Goal: Task Accomplishment & Management: Use online tool/utility

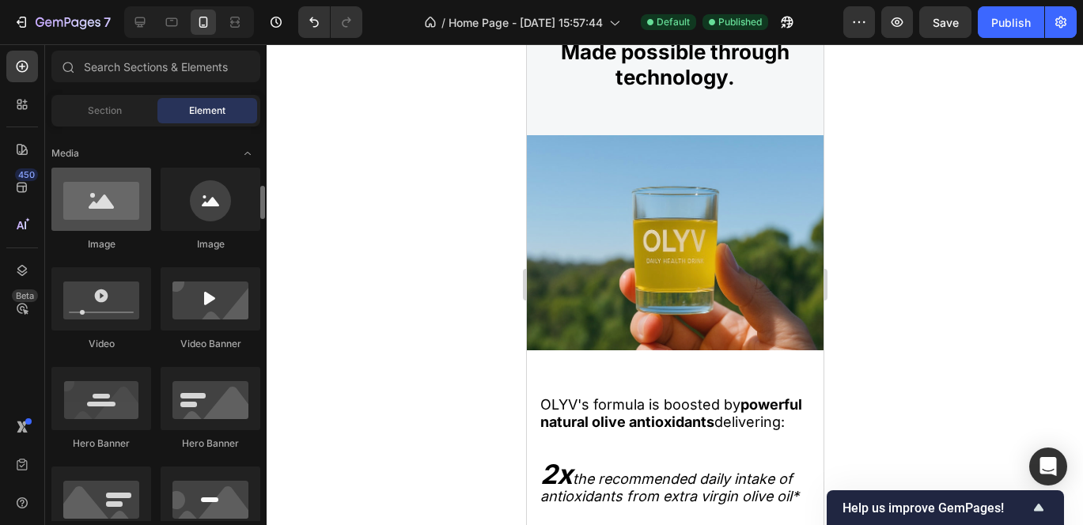
scroll to position [500, 0]
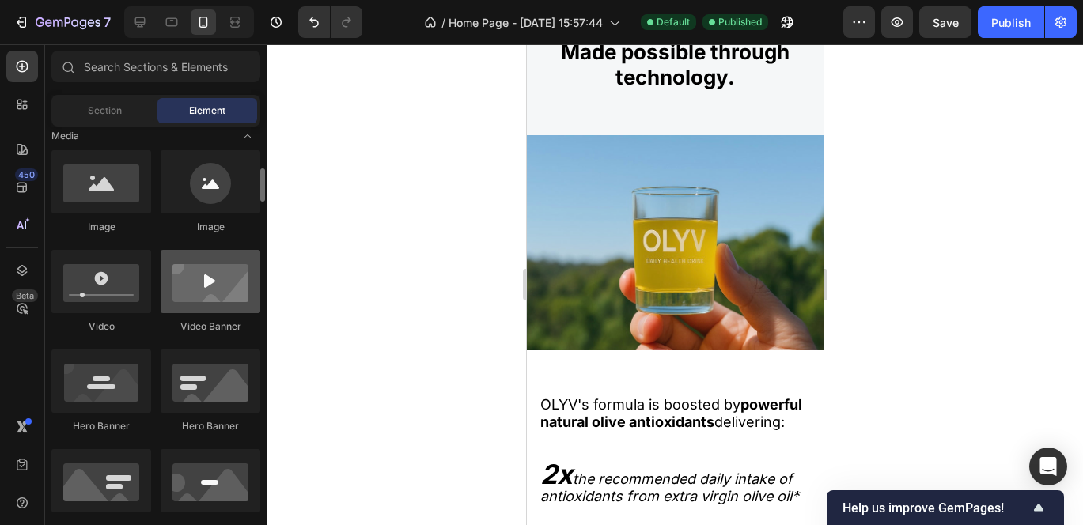
click at [193, 295] on div at bounding box center [211, 281] width 100 height 63
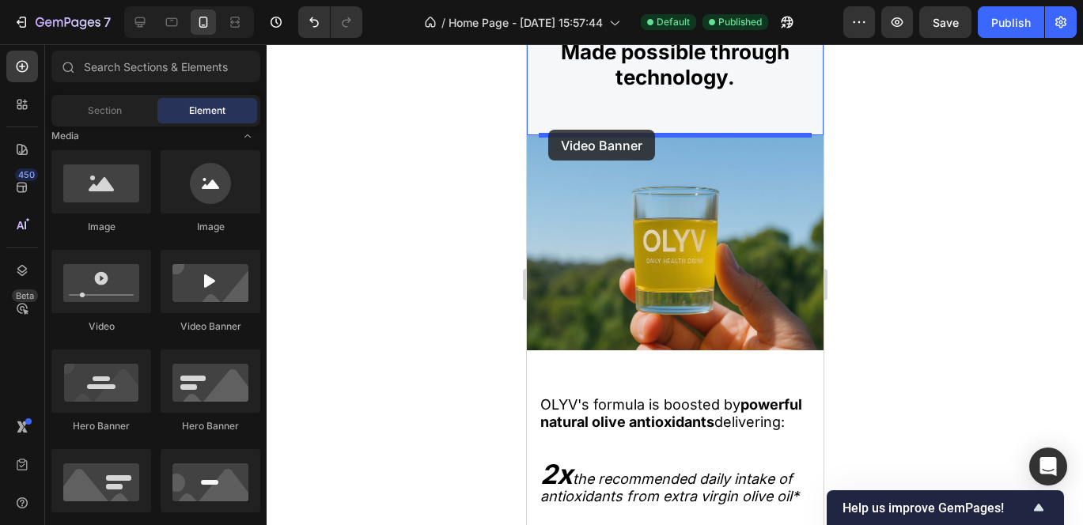
drag, startPoint x: 701, startPoint y: 334, endPoint x: 547, endPoint y: 130, distance: 255.9
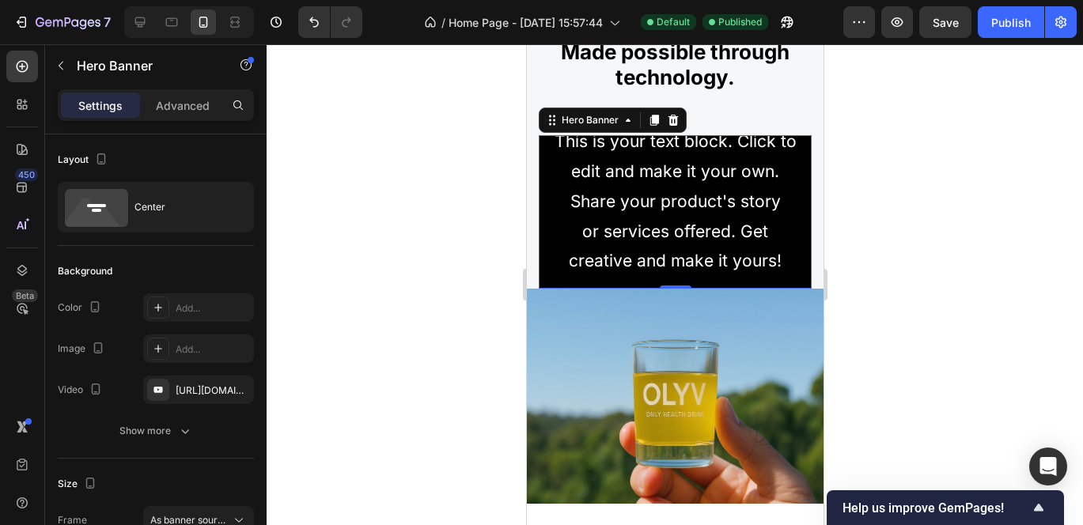
click at [546, 188] on div "Click here to edit heading Heading This is your text block. Click to edit and m…" at bounding box center [674, 212] width 273 height 280
click at [673, 115] on icon at bounding box center [672, 120] width 10 height 11
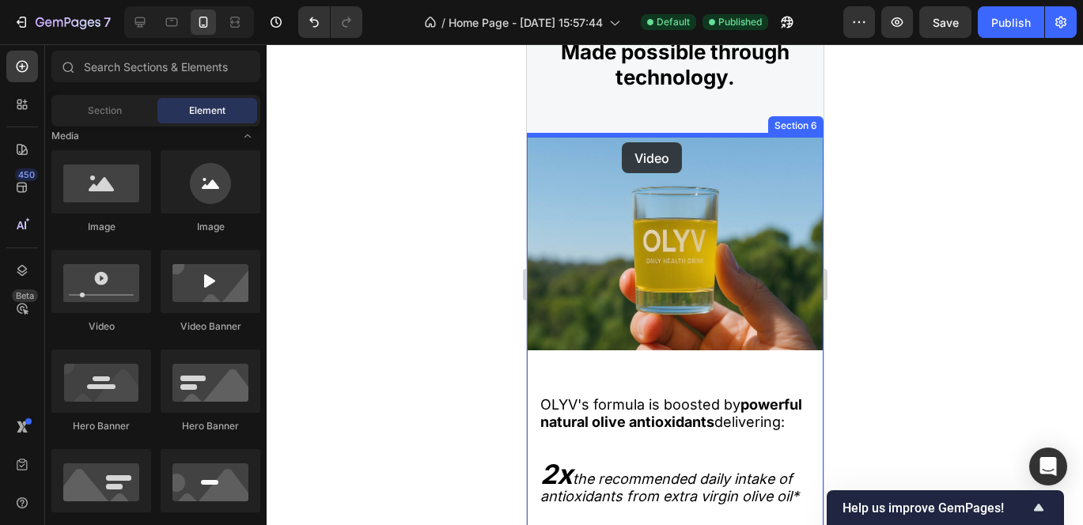
drag, startPoint x: 641, startPoint y: 322, endPoint x: 621, endPoint y: 142, distance: 180.7
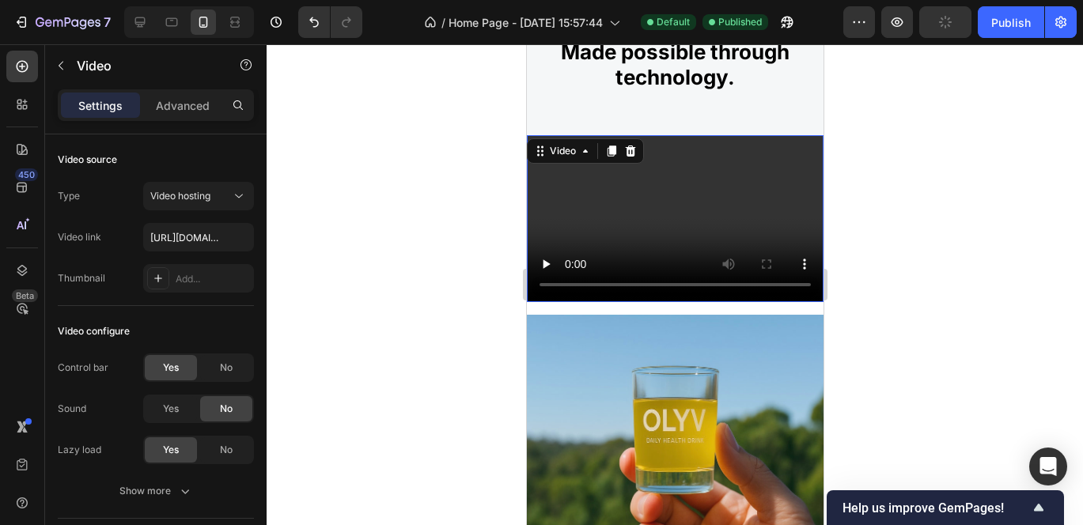
click at [705, 146] on video at bounding box center [674, 218] width 297 height 167
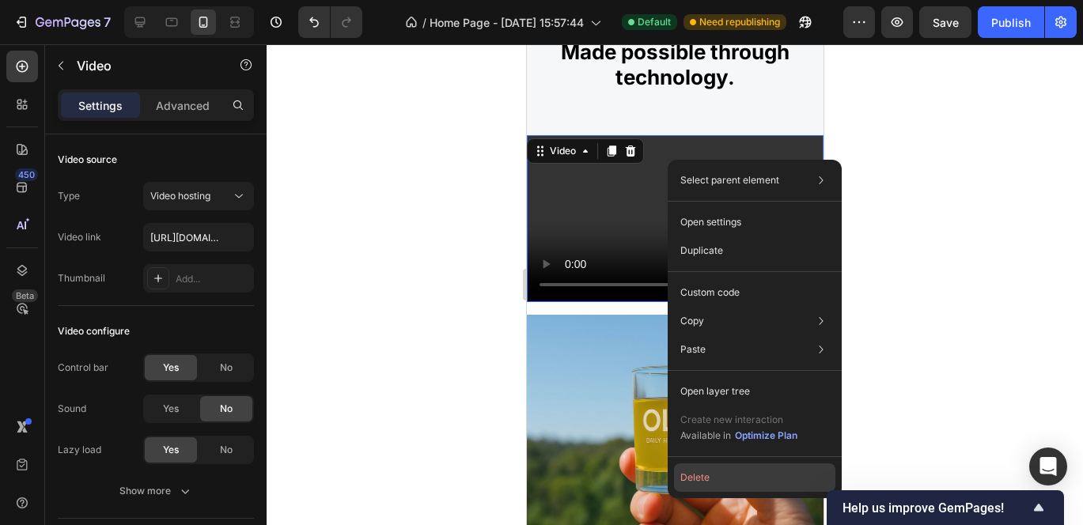
click at [697, 482] on button "Delete" at bounding box center [754, 477] width 161 height 28
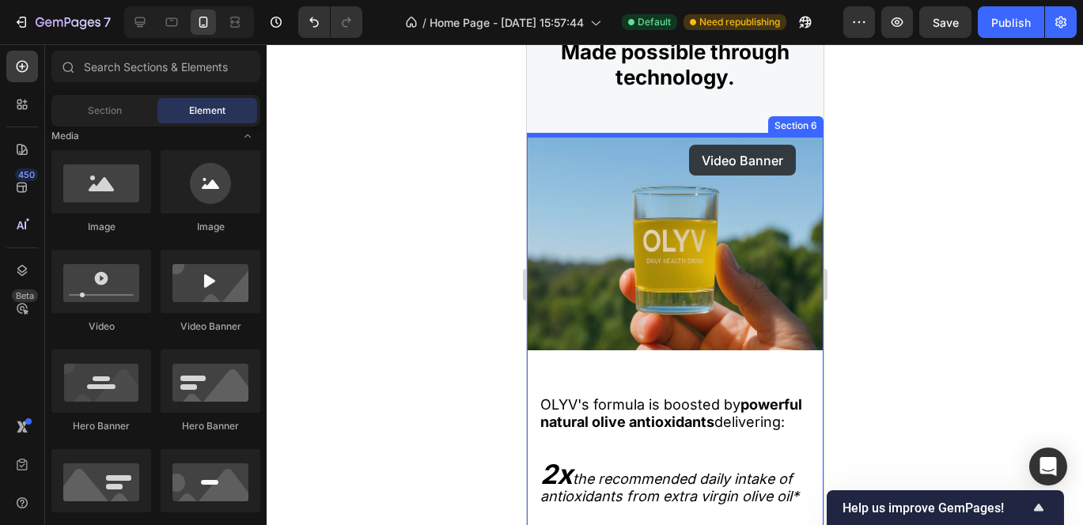
drag, startPoint x: 742, startPoint y: 352, endPoint x: 688, endPoint y: 145, distance: 214.0
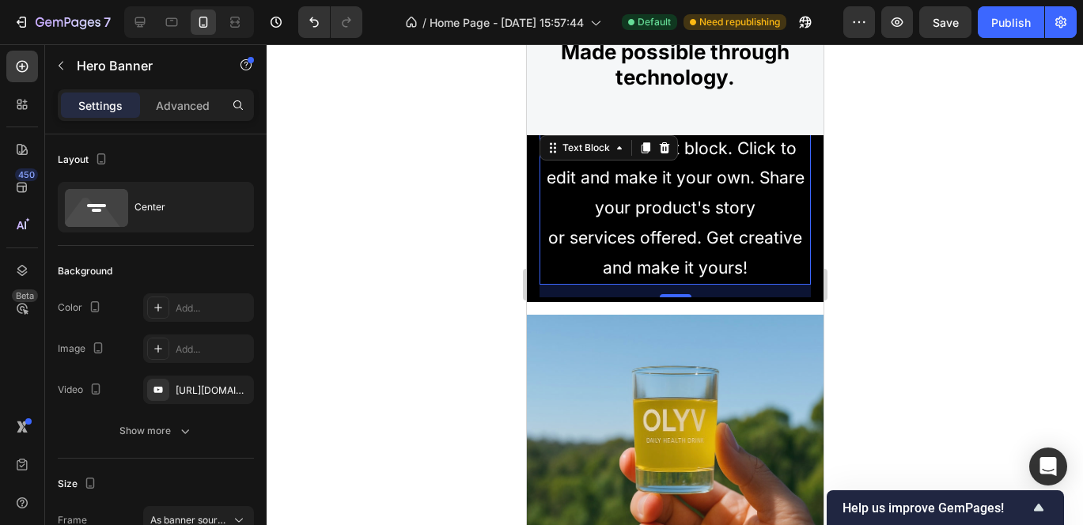
click at [689, 226] on div "This is your text block. Click to edit and make it your own. Share your product…" at bounding box center [674, 208] width 271 height 153
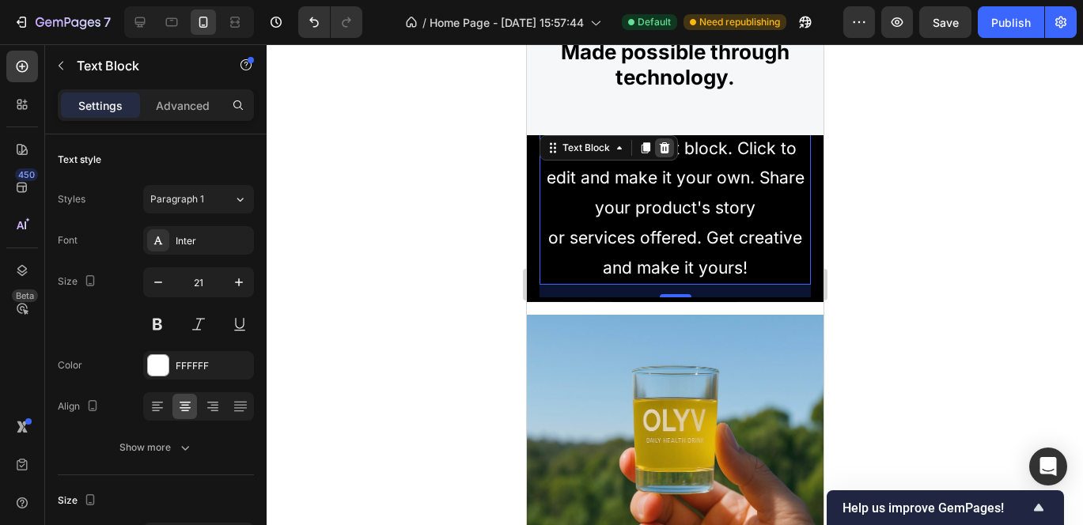
click at [668, 145] on icon at bounding box center [663, 148] width 13 height 13
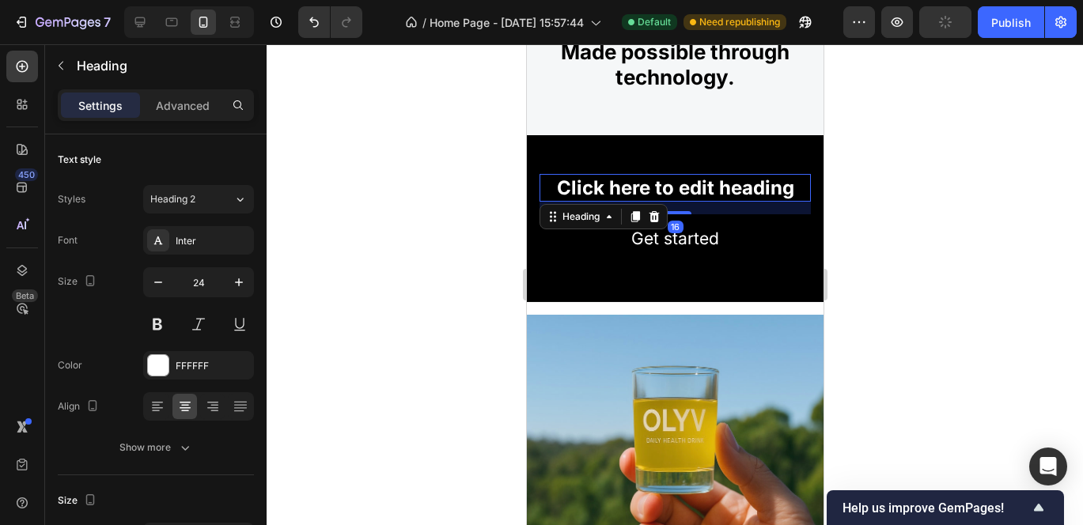
click at [679, 191] on h2 "Click here to edit heading" at bounding box center [674, 188] width 271 height 28
click at [649, 213] on icon at bounding box center [653, 216] width 13 height 13
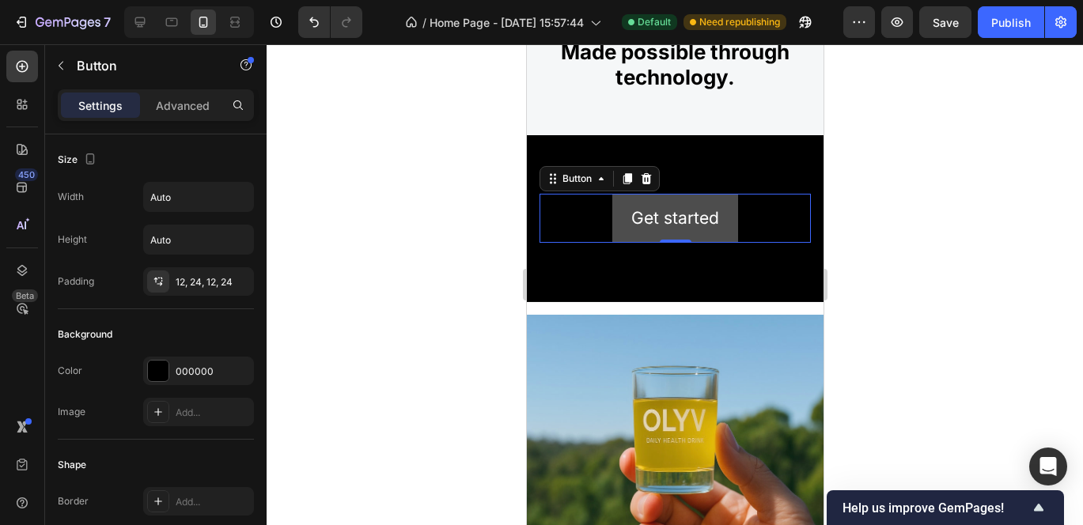
click at [656, 195] on button "Get started" at bounding box center [674, 218] width 126 height 49
click at [647, 180] on icon at bounding box center [645, 178] width 13 height 13
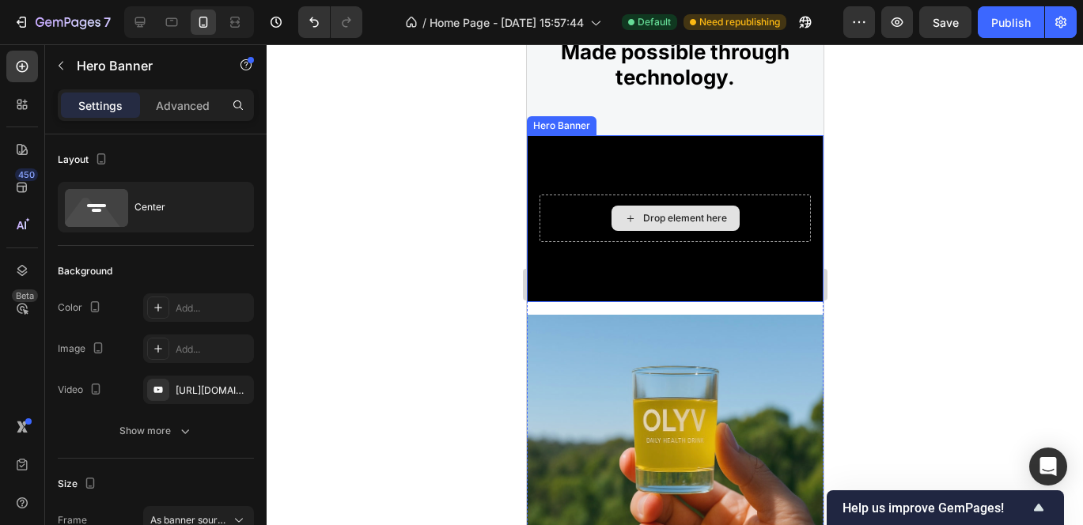
click at [620, 197] on div "Drop element here" at bounding box center [674, 218] width 271 height 47
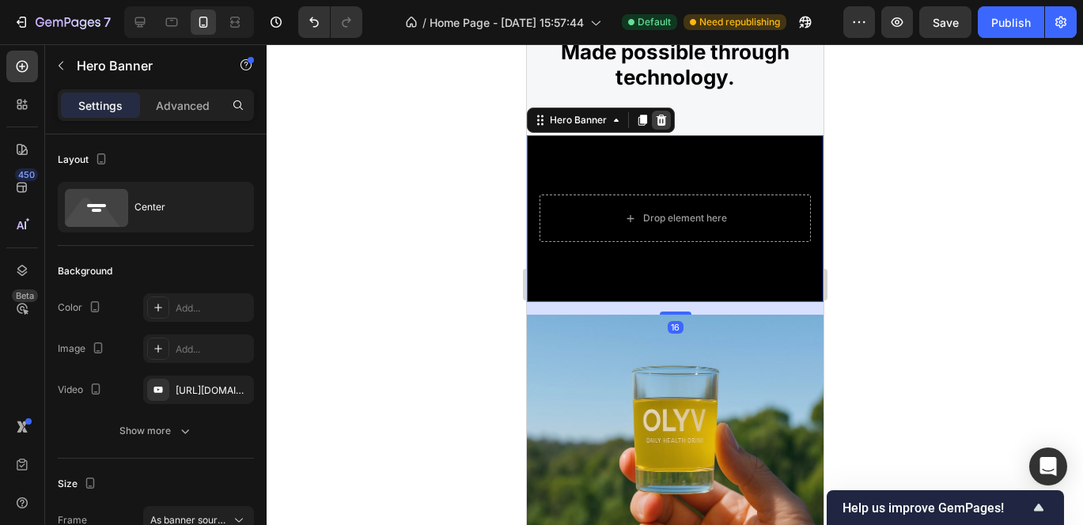
click at [656, 118] on icon at bounding box center [660, 120] width 13 height 13
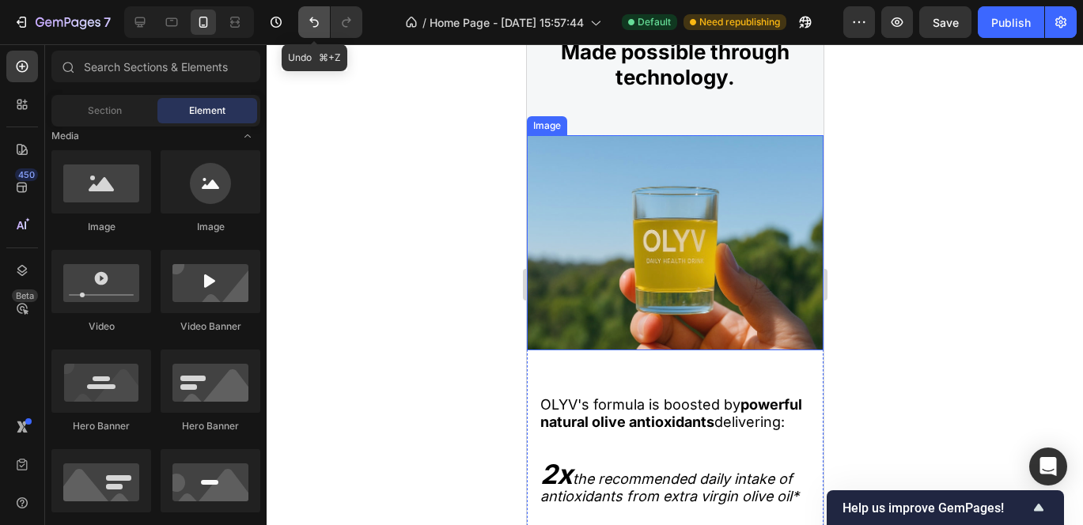
click at [316, 19] on icon "Undo/Redo" at bounding box center [314, 22] width 16 height 16
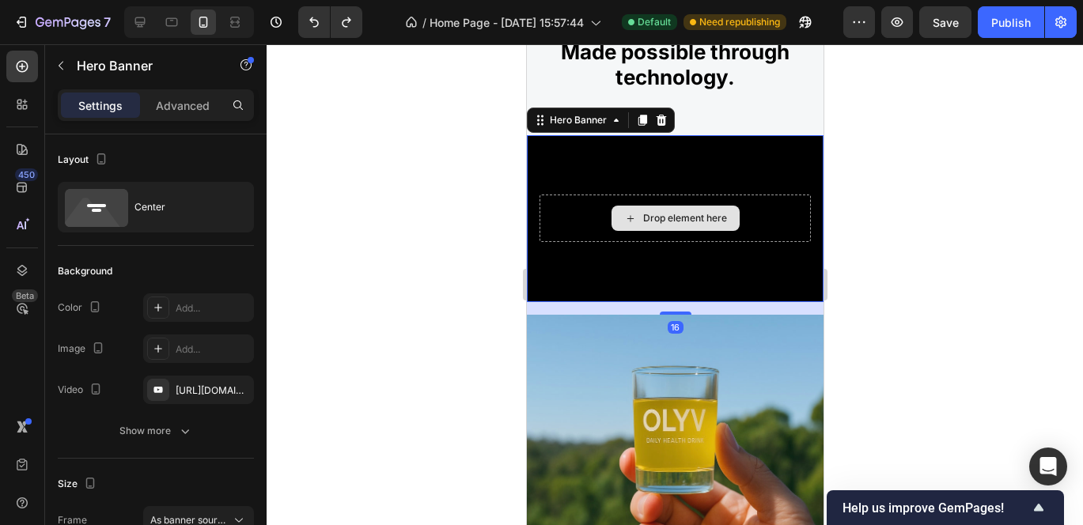
click at [576, 200] on div "Drop element here" at bounding box center [674, 218] width 271 height 47
click at [599, 202] on div "Drop element here" at bounding box center [674, 218] width 271 height 47
click at [603, 202] on div "Drop element here" at bounding box center [674, 218] width 271 height 47
click at [710, 214] on div "Drop element here" at bounding box center [684, 218] width 84 height 13
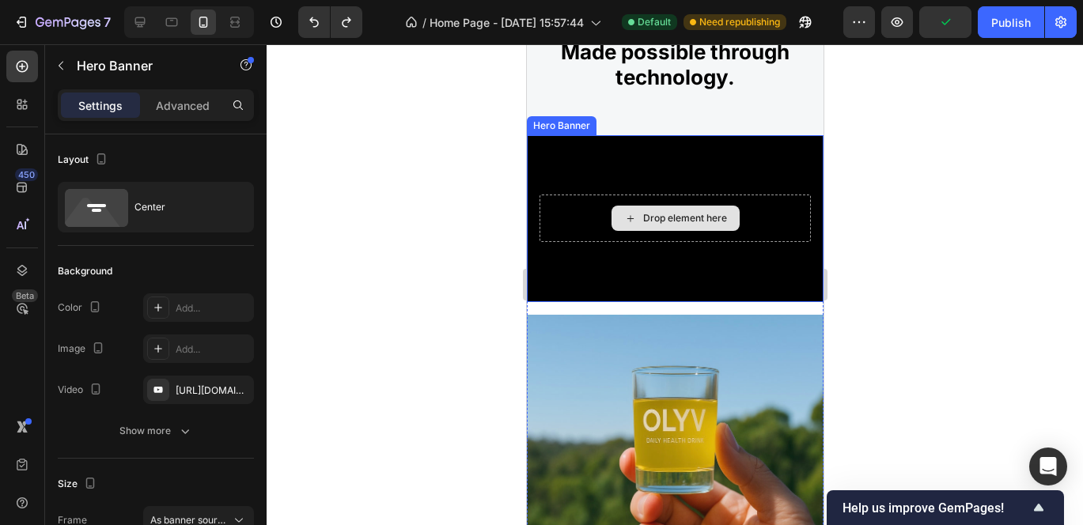
click at [735, 199] on div "Drop element here" at bounding box center [674, 218] width 271 height 47
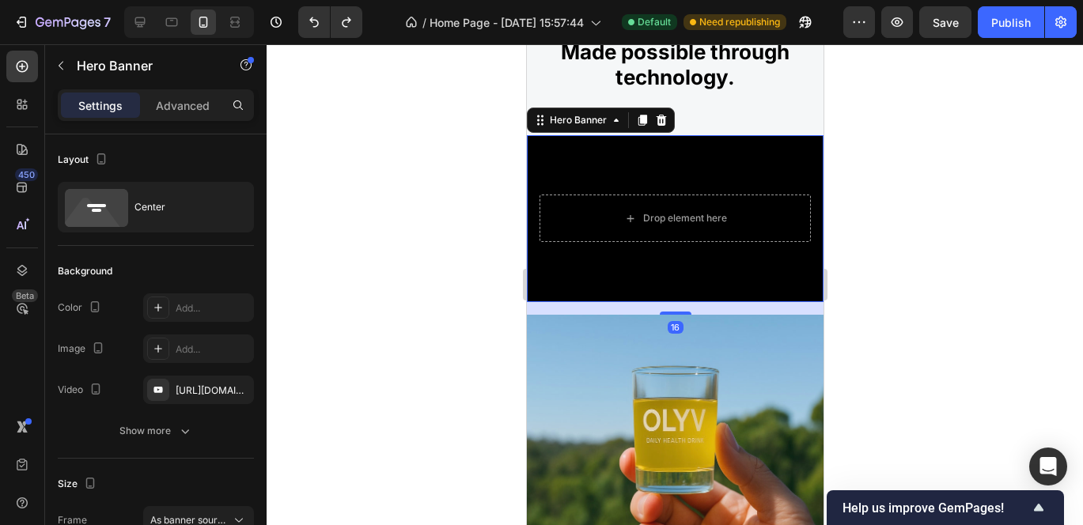
click at [641, 192] on div "Drop element here" at bounding box center [674, 218] width 297 height 73
click at [570, 195] on div "Drop element here" at bounding box center [674, 218] width 271 height 47
click at [548, 190] on div "Drop element here" at bounding box center [674, 218] width 297 height 73
click at [604, 164] on div "Background Image" at bounding box center [674, 218] width 297 height 167
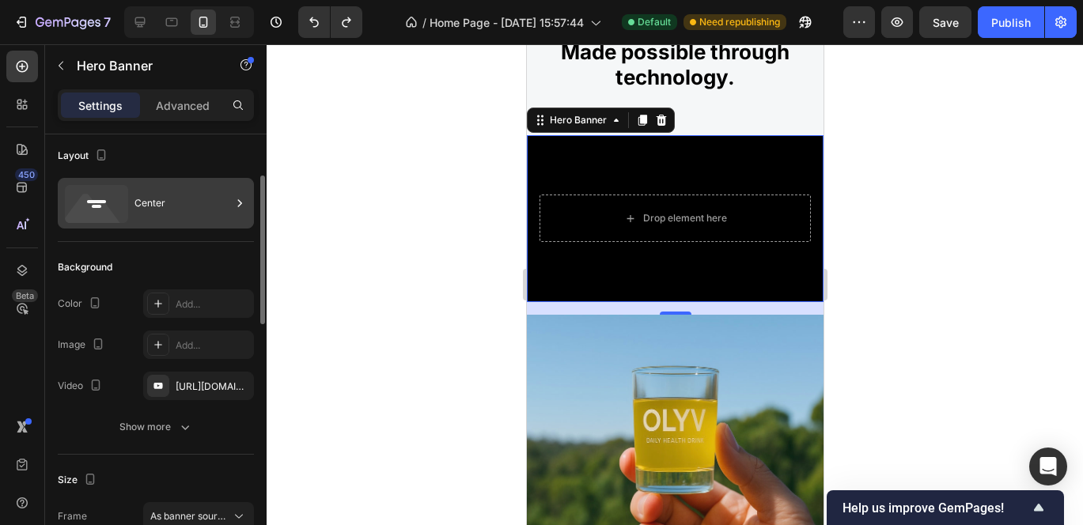
scroll to position [0, 0]
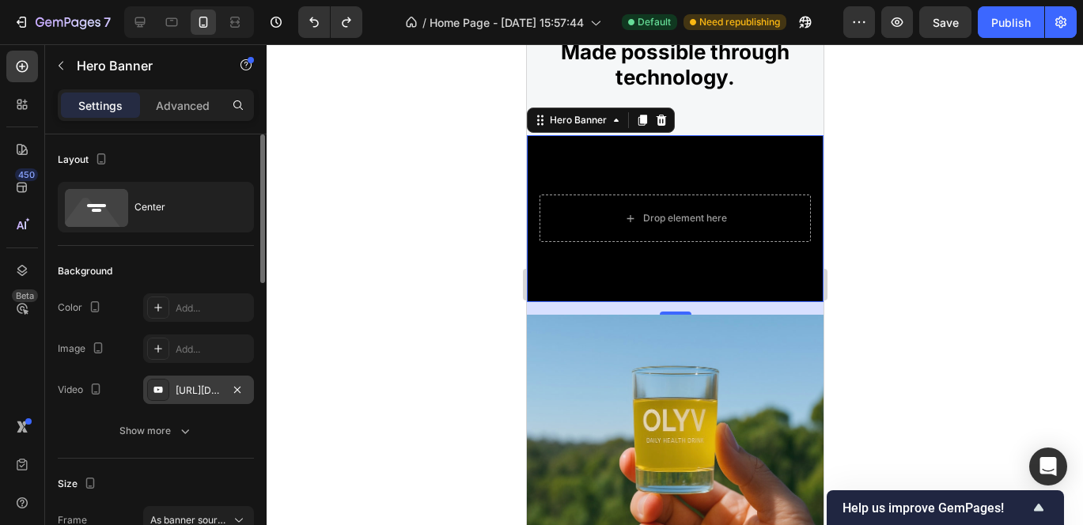
click at [159, 391] on icon at bounding box center [157, 390] width 9 height 6
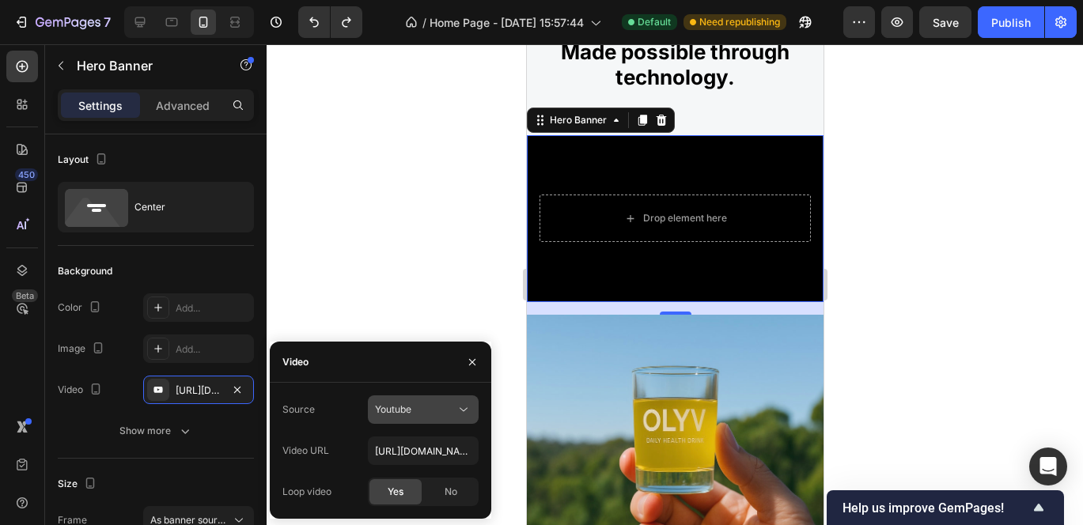
click at [452, 407] on div "Youtube" at bounding box center [415, 409] width 81 height 14
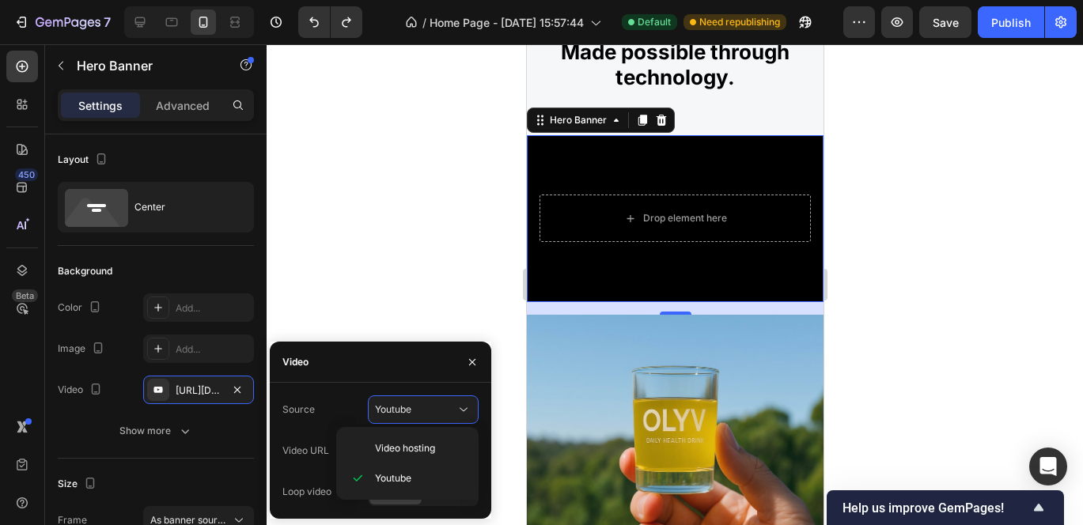
click at [289, 352] on div "Video" at bounding box center [295, 362] width 26 height 25
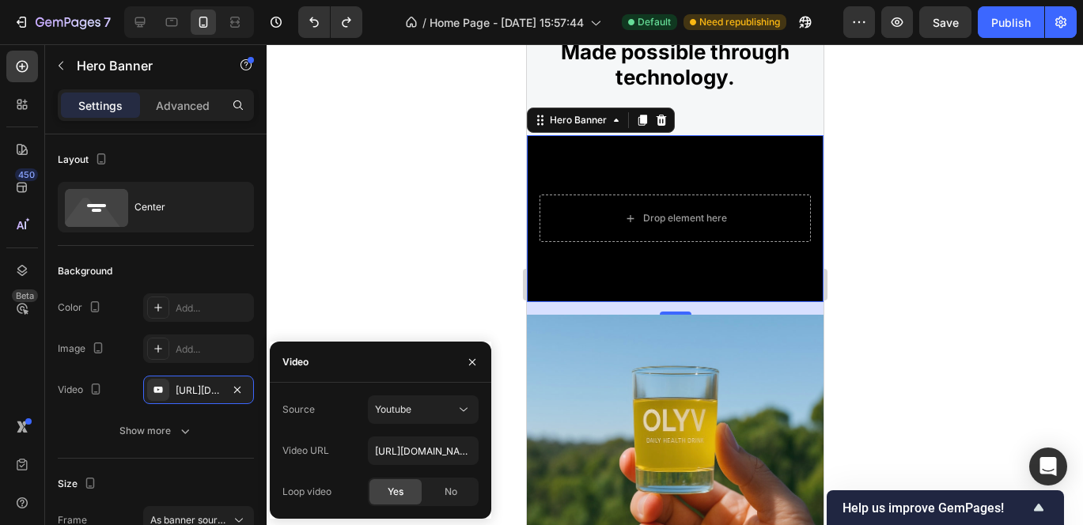
click at [322, 380] on div "Video" at bounding box center [380, 362] width 221 height 41
click at [440, 493] on div "No" at bounding box center [451, 491] width 52 height 25
type input "Auto"
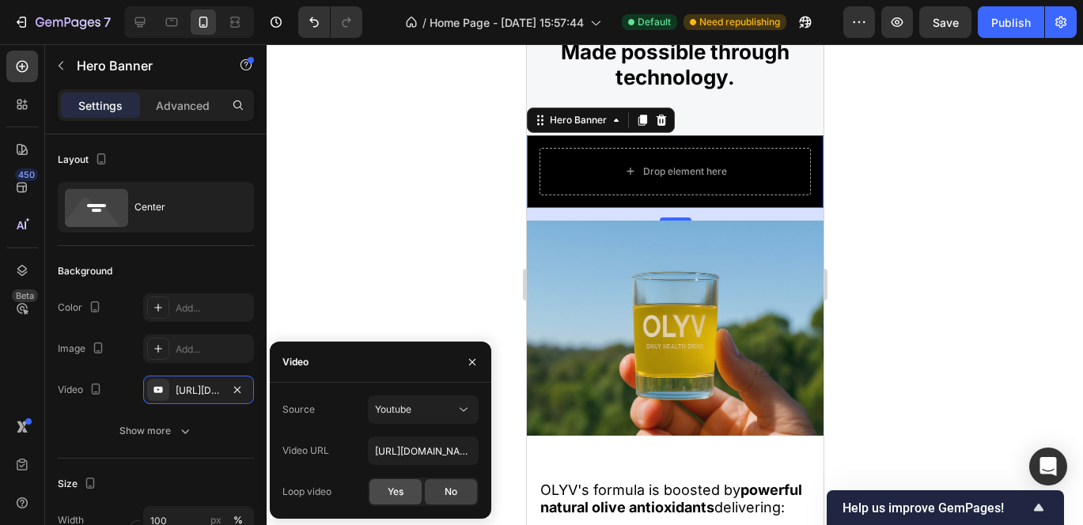
click at [407, 490] on div "Yes" at bounding box center [395, 491] width 52 height 25
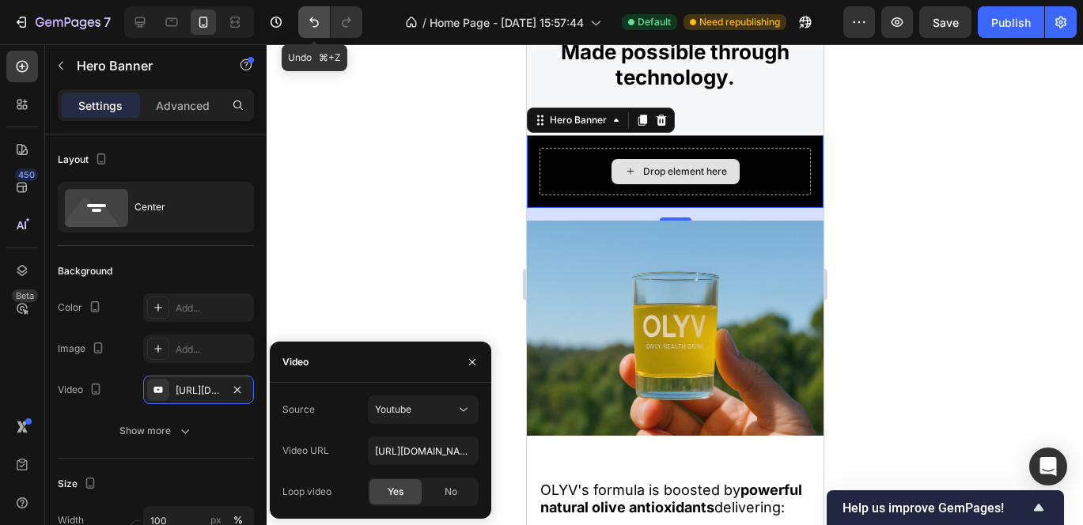
click at [310, 14] on icon "Undo/Redo" at bounding box center [314, 22] width 16 height 16
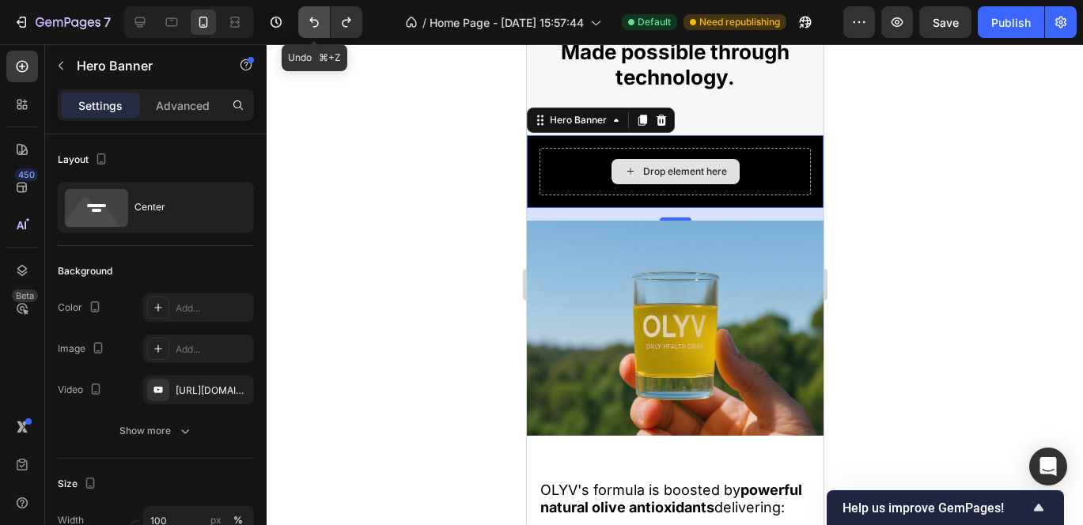
click at [310, 14] on icon "Undo/Redo" at bounding box center [314, 22] width 16 height 16
click at [311, 21] on icon "Undo/Redo" at bounding box center [313, 22] width 9 height 10
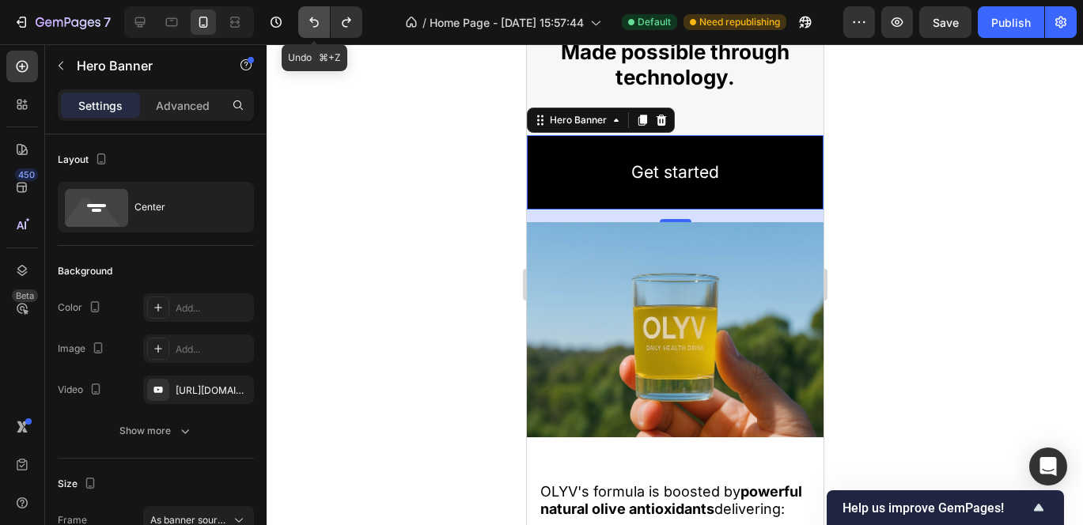
click at [311, 21] on icon "Undo/Redo" at bounding box center [313, 22] width 9 height 10
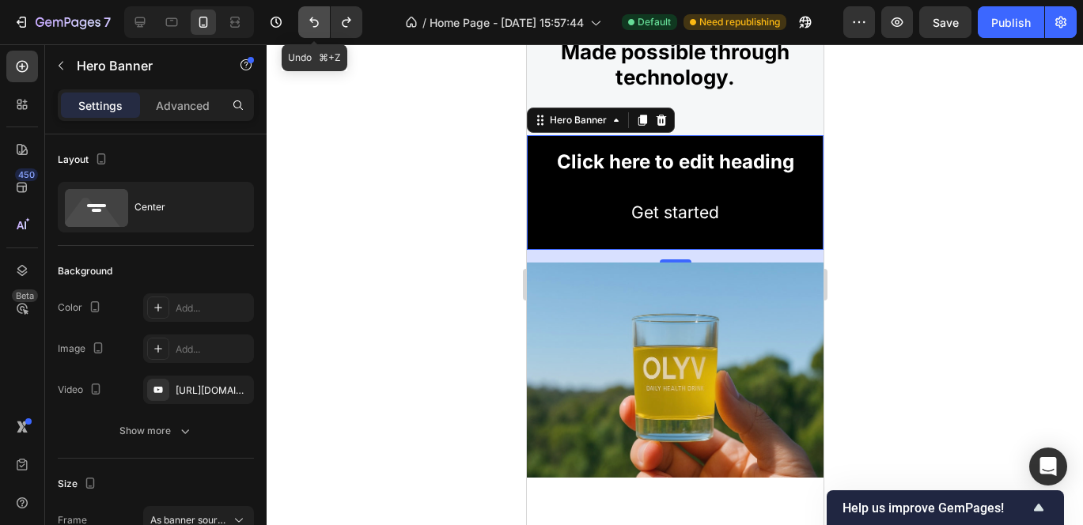
click at [311, 21] on icon "Undo/Redo" at bounding box center [313, 22] width 9 height 10
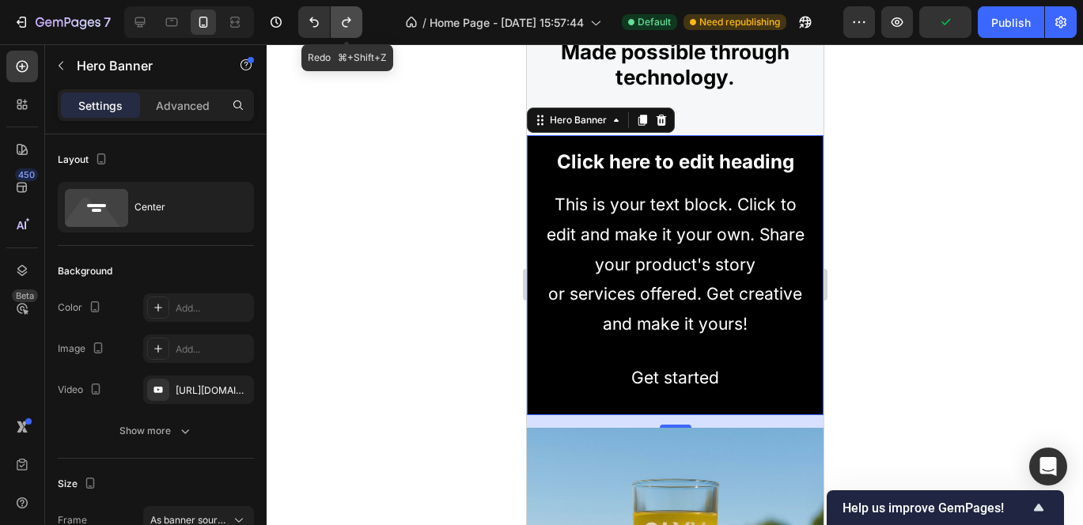
click at [352, 25] on icon "Undo/Redo" at bounding box center [346, 22] width 16 height 16
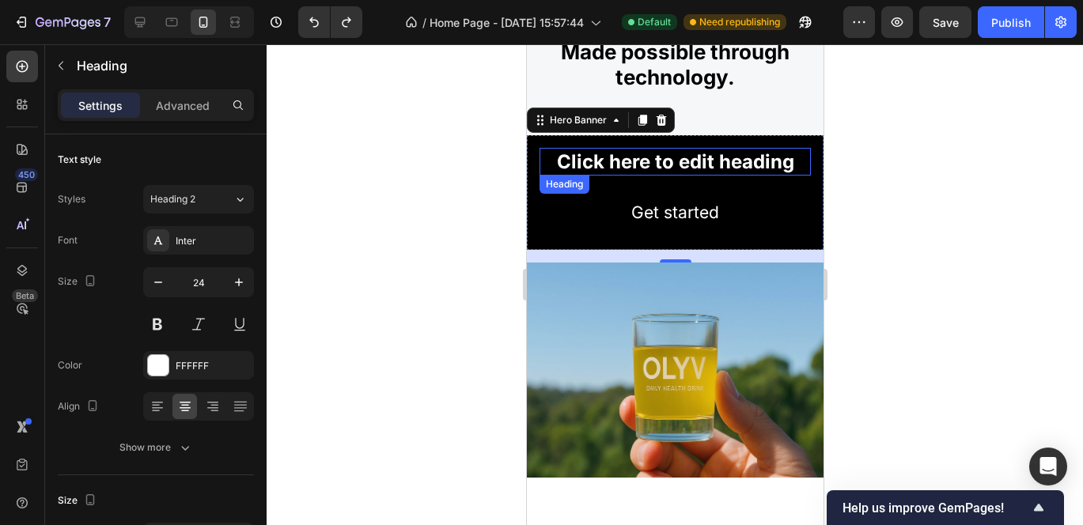
click at [658, 157] on h2 "Click here to edit heading" at bounding box center [674, 162] width 271 height 28
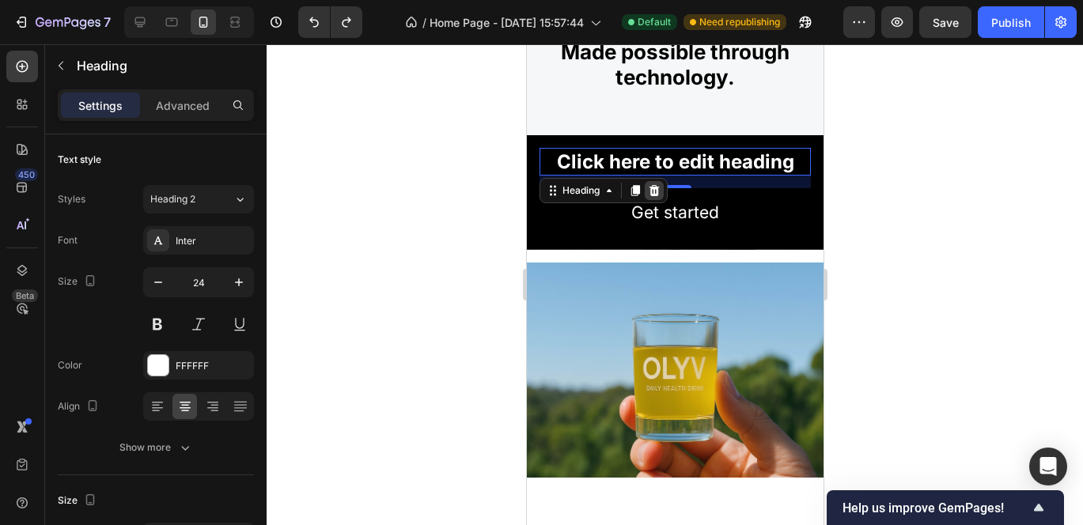
click at [650, 194] on icon at bounding box center [653, 190] width 10 height 11
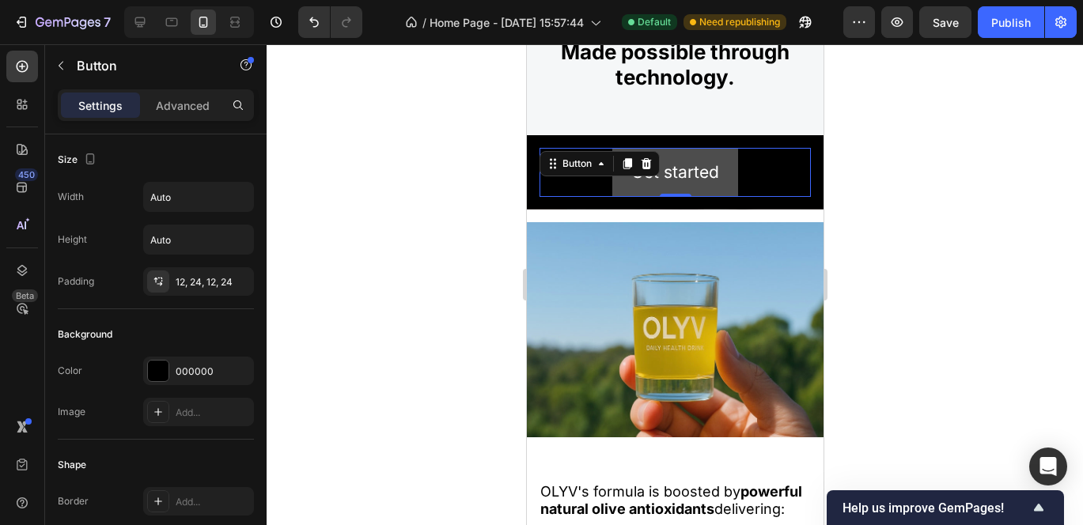
click at [625, 174] on div "Get started Button 0" at bounding box center [674, 172] width 271 height 49
click at [648, 163] on icon at bounding box center [646, 163] width 10 height 11
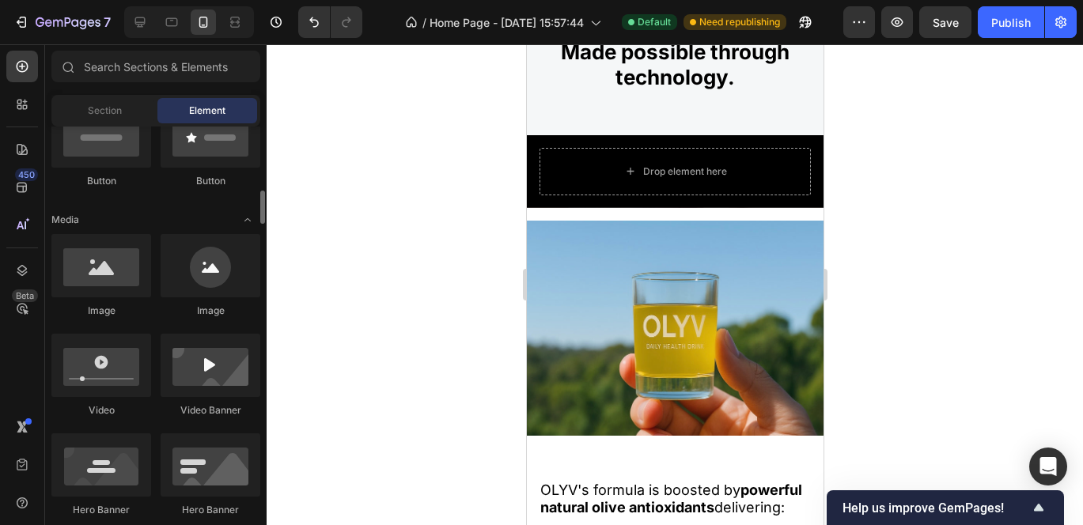
scroll to position [461, 0]
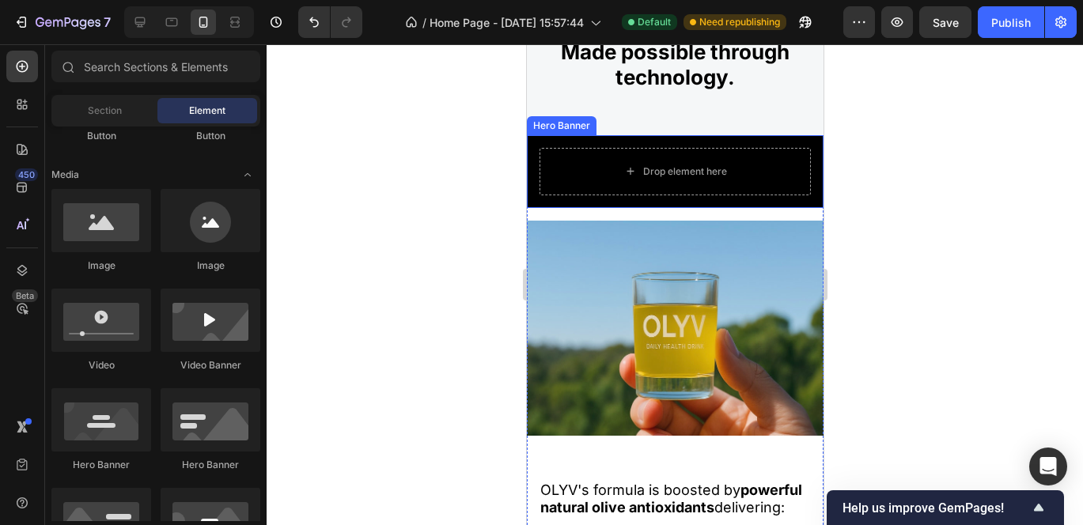
click at [539, 206] on div "Drop element here" at bounding box center [674, 171] width 297 height 73
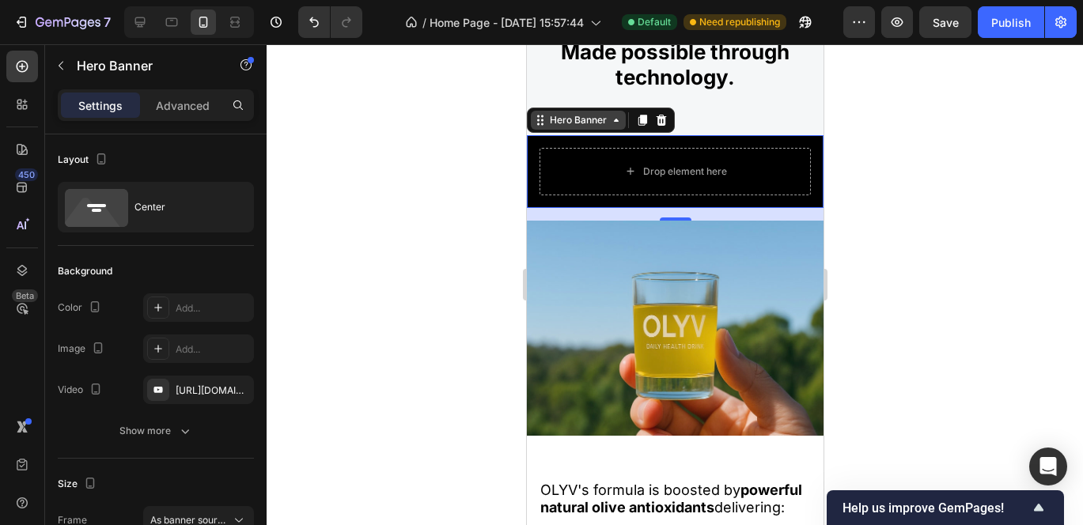
click at [617, 123] on icon at bounding box center [615, 120] width 13 height 13
click at [637, 119] on icon at bounding box center [641, 120] width 13 height 13
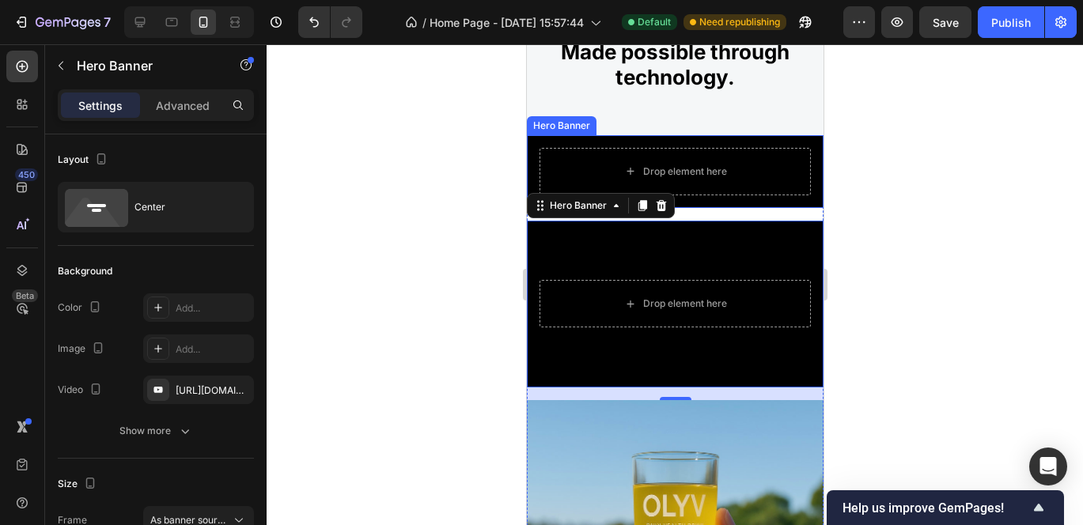
click at [671, 146] on div "Drop element here" at bounding box center [674, 171] width 297 height 73
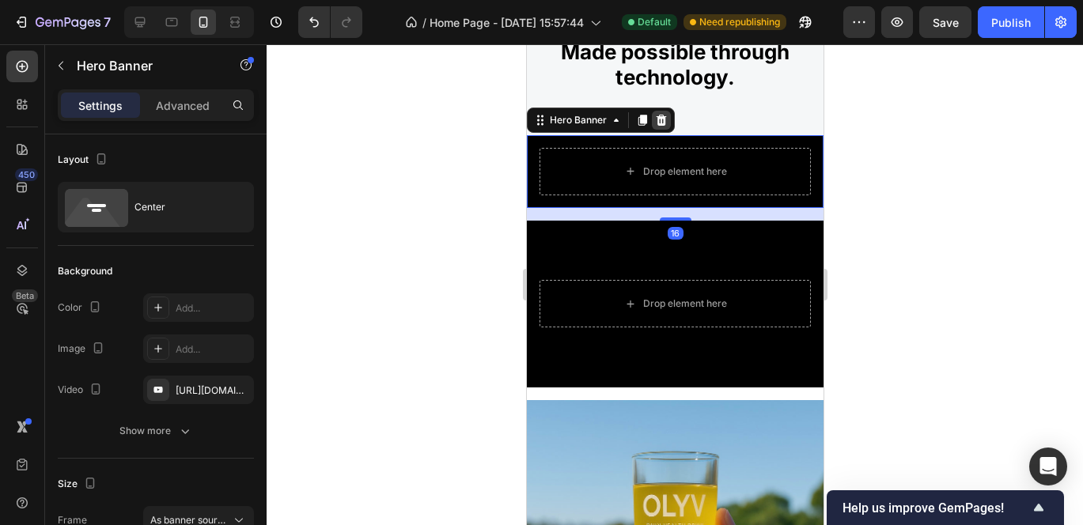
click at [664, 123] on icon at bounding box center [660, 120] width 13 height 13
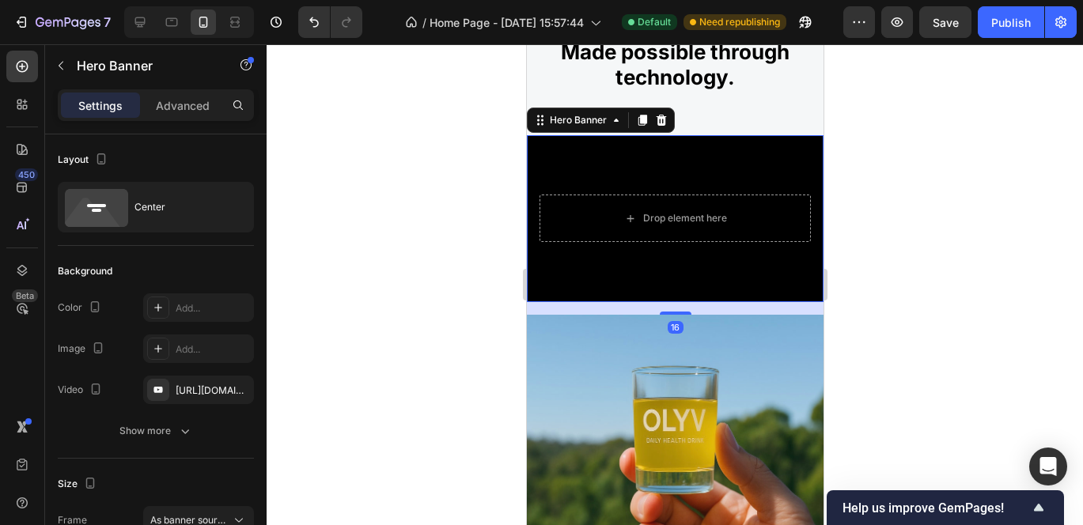
click at [550, 161] on div "Background Image" at bounding box center [674, 218] width 297 height 167
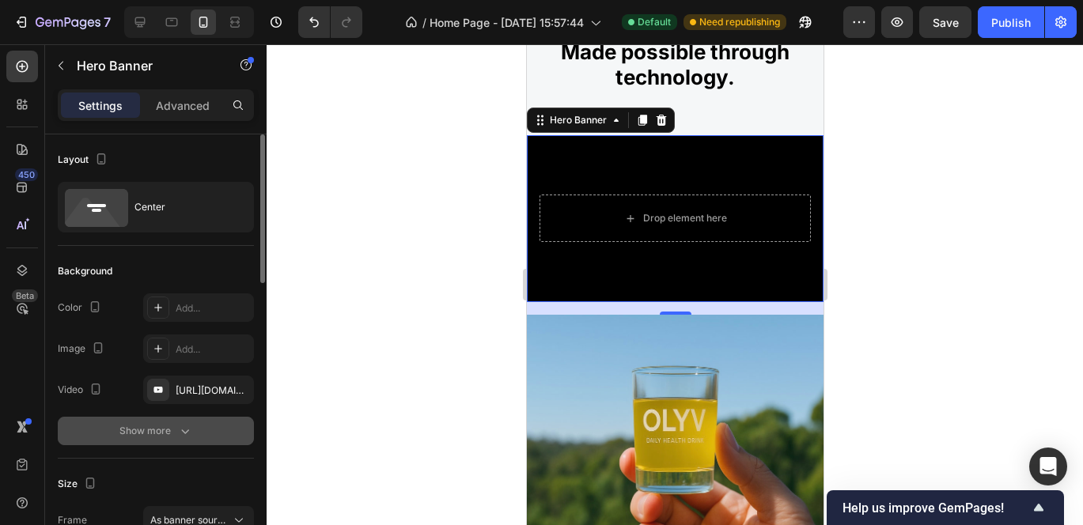
click at [174, 430] on div "Show more" at bounding box center [156, 431] width 74 height 16
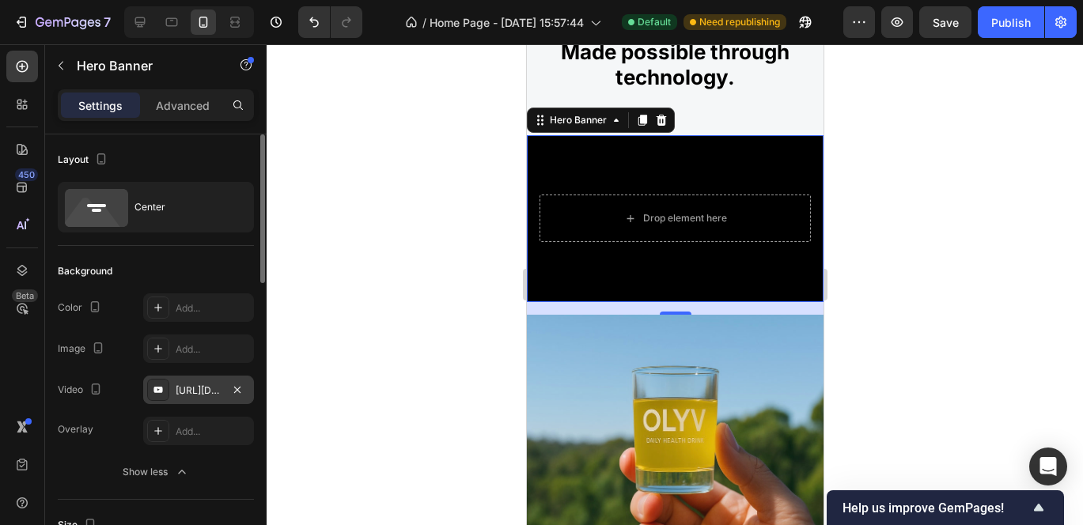
click at [160, 389] on icon at bounding box center [157, 390] width 9 height 6
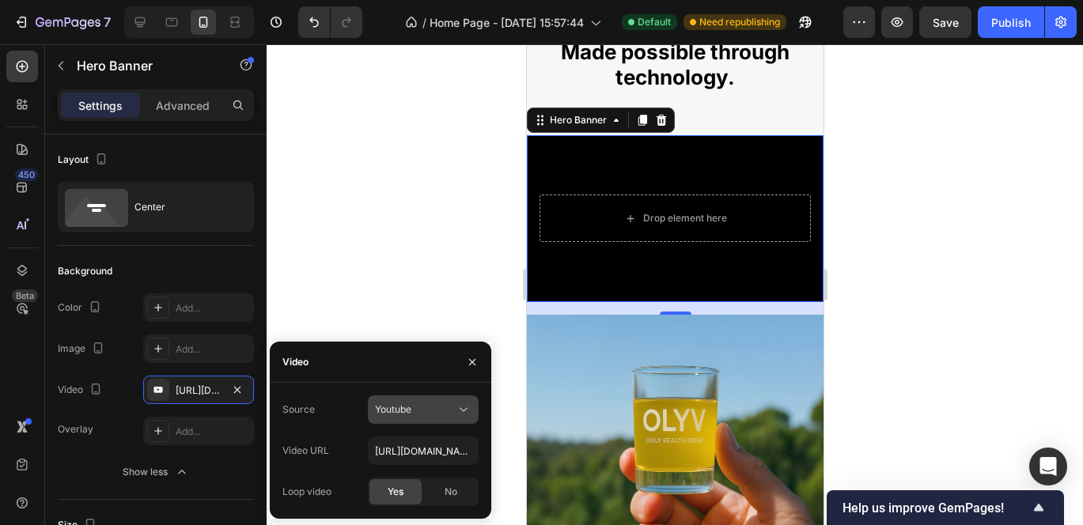
click at [423, 414] on div "Youtube" at bounding box center [415, 409] width 81 height 14
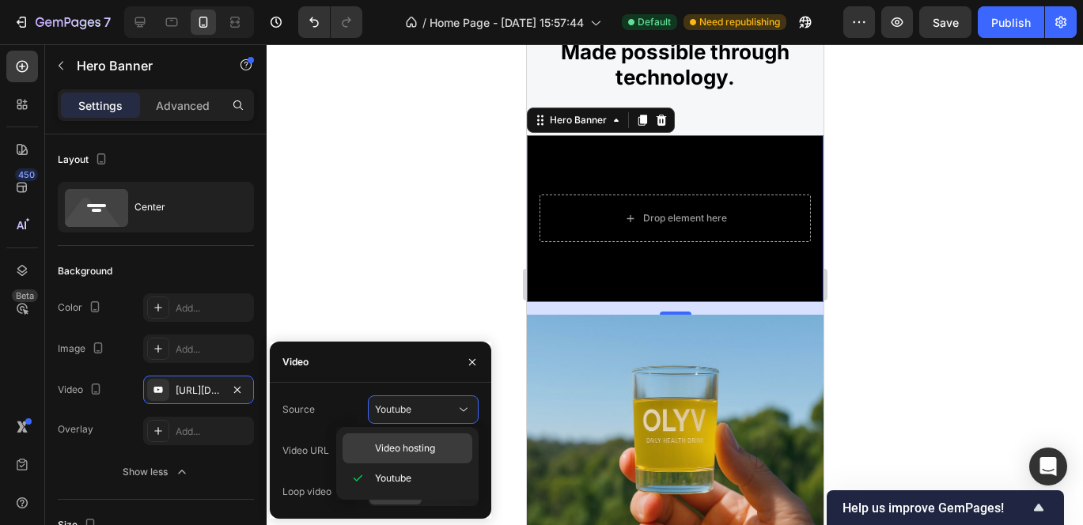
click at [399, 454] on span "Video hosting" at bounding box center [405, 448] width 60 height 14
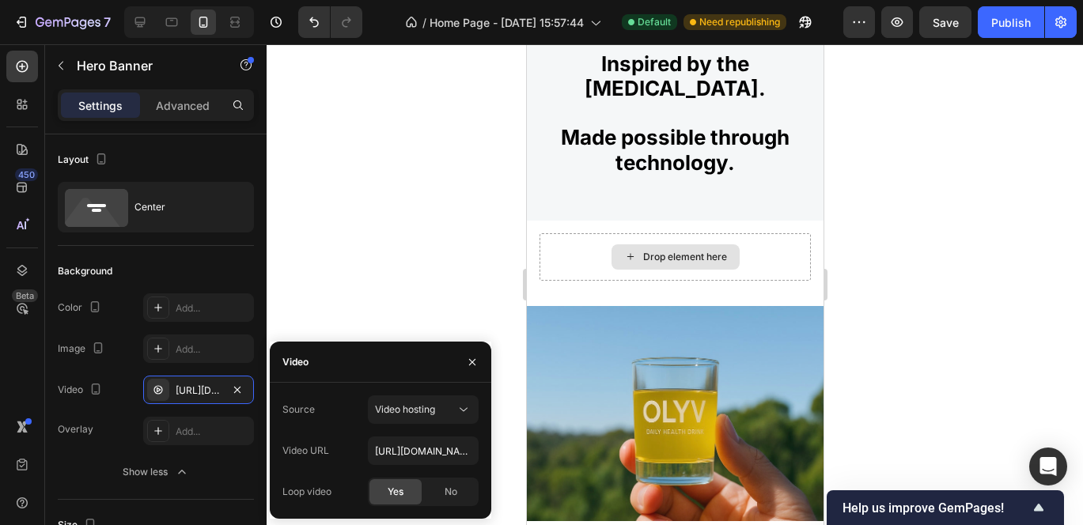
scroll to position [1999, 0]
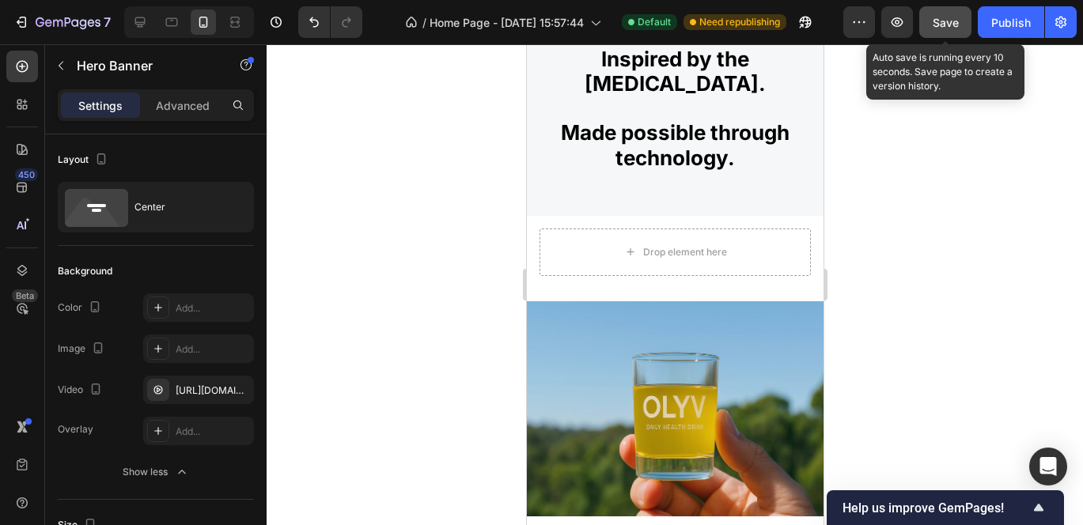
click at [936, 25] on span "Save" at bounding box center [945, 22] width 26 height 13
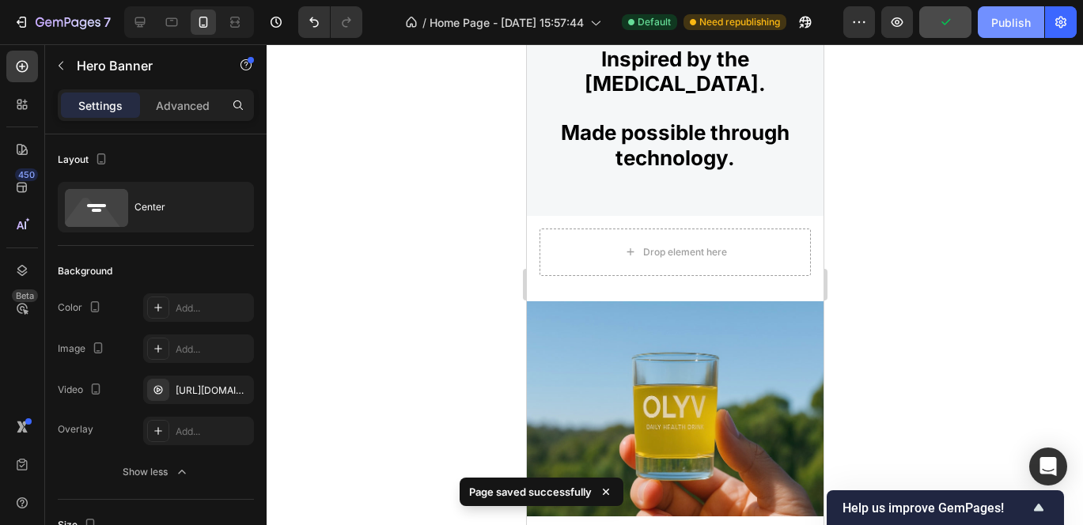
click at [1016, 21] on div "Publish" at bounding box center [1011, 22] width 40 height 17
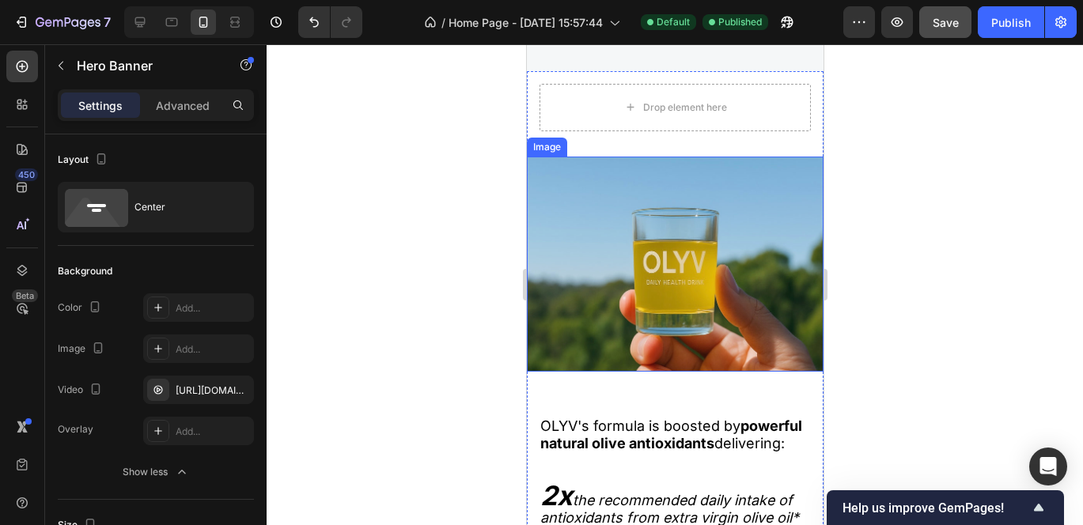
scroll to position [2178, 0]
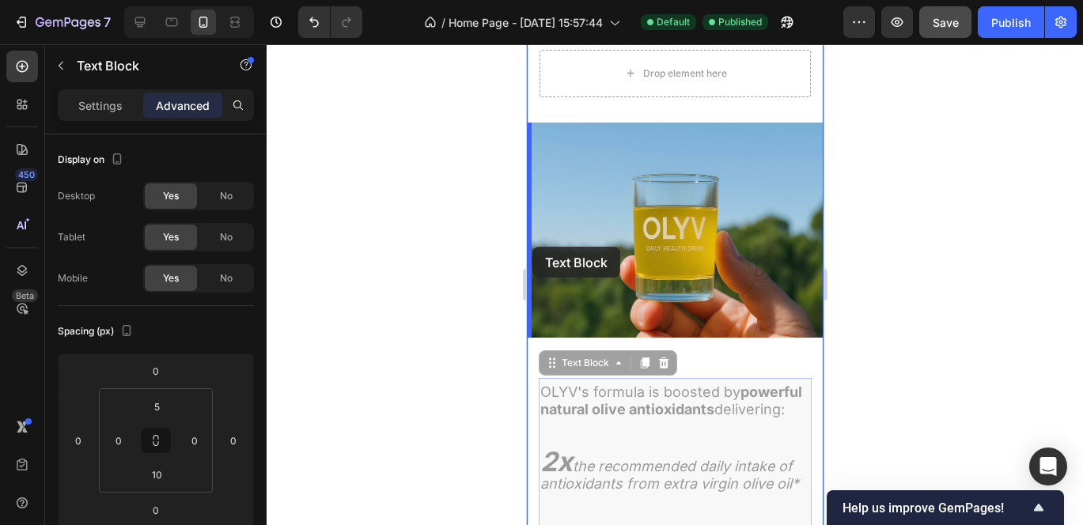
drag, startPoint x: 639, startPoint y: 379, endPoint x: 531, endPoint y: 247, distance: 170.3
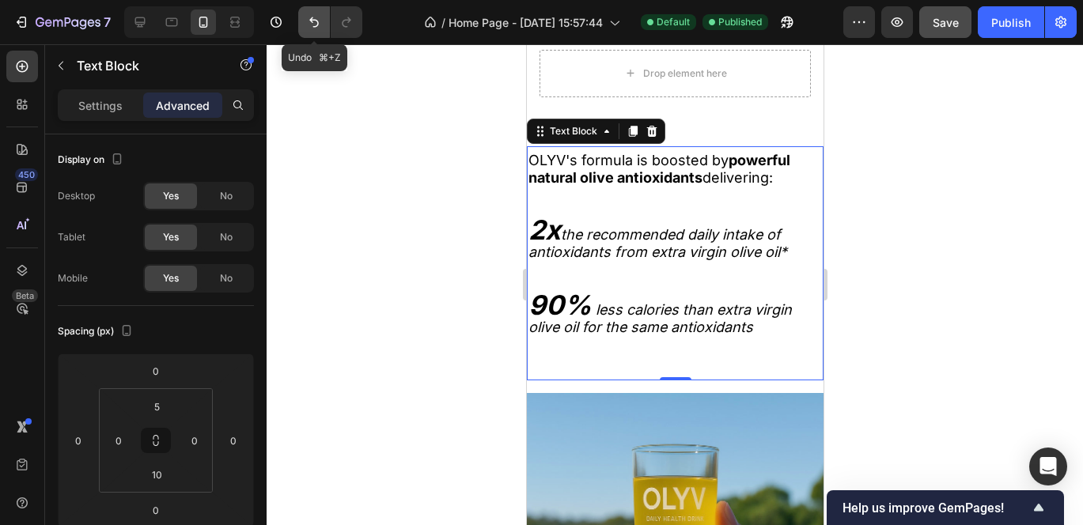
click at [305, 29] on button "Undo/Redo" at bounding box center [314, 22] width 32 height 32
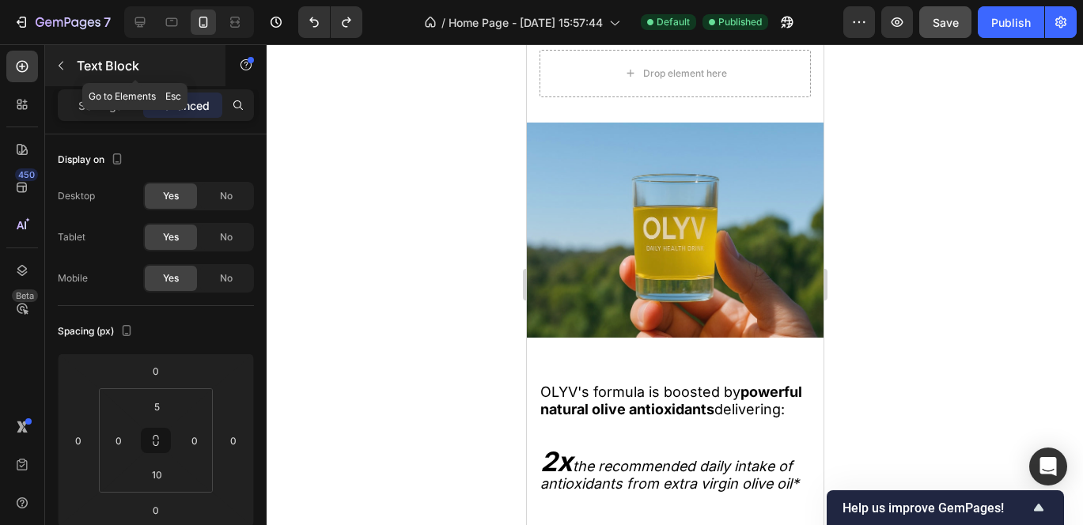
click at [63, 62] on icon "button" at bounding box center [61, 65] width 13 height 13
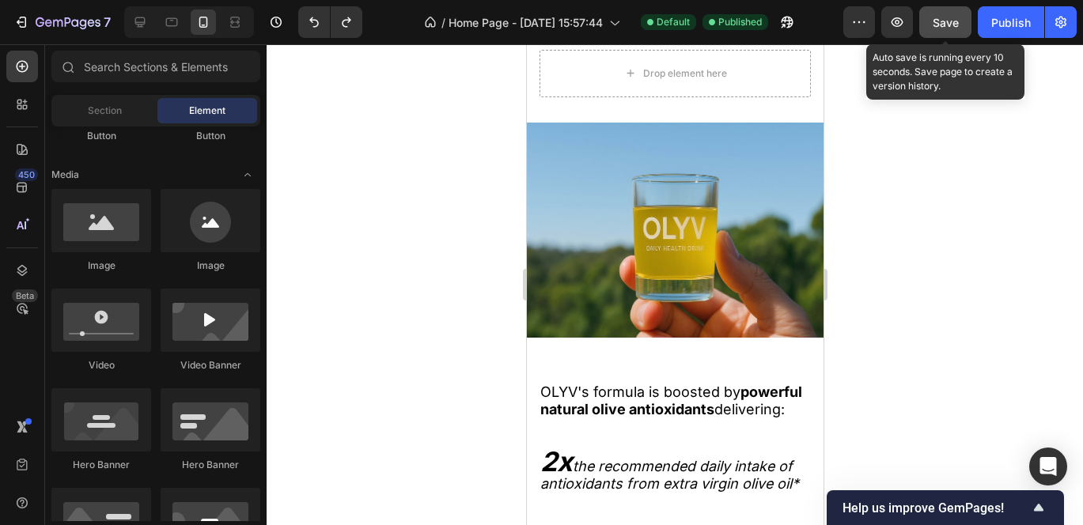
click at [939, 22] on span "Save" at bounding box center [945, 22] width 26 height 13
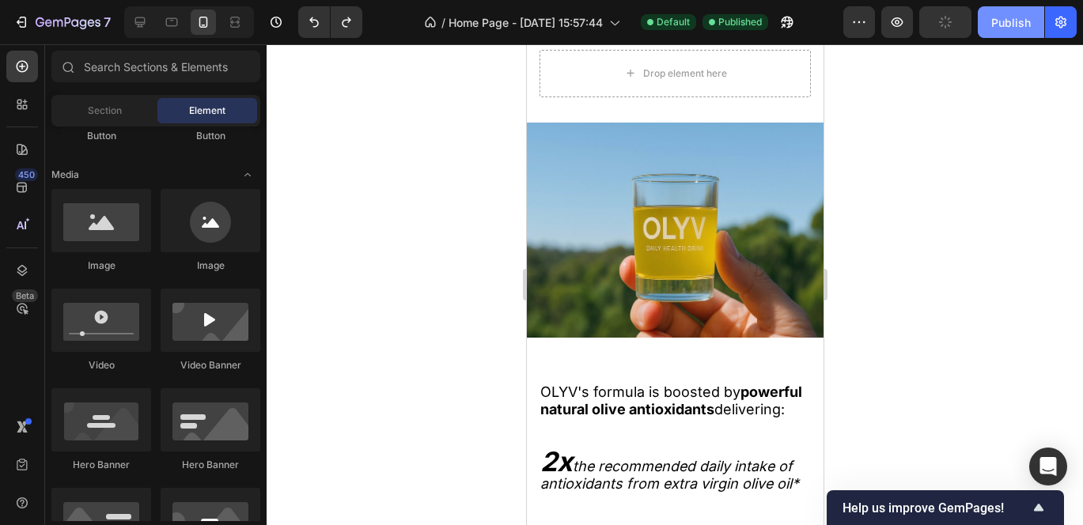
click at [996, 20] on div "Publish" at bounding box center [1011, 22] width 40 height 17
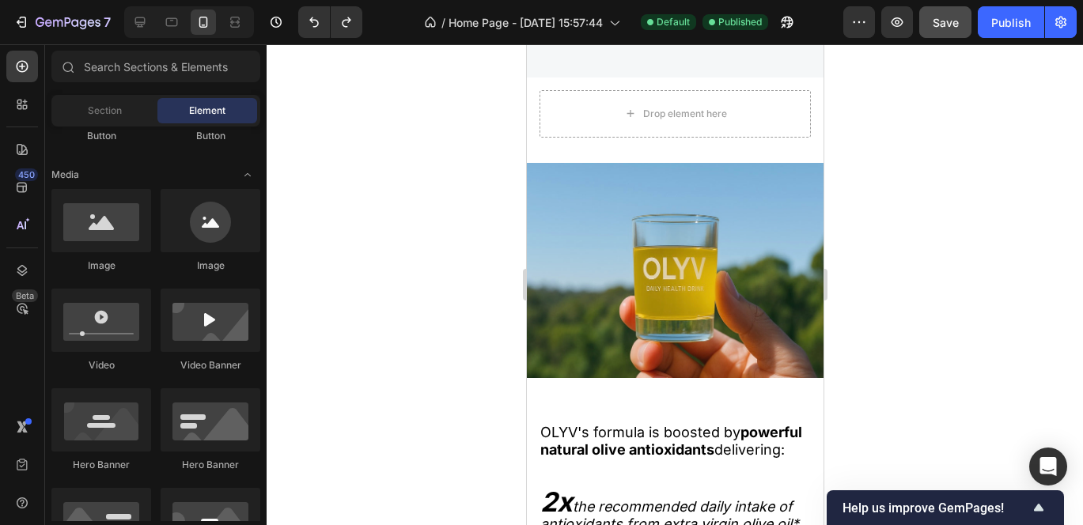
scroll to position [2145, 0]
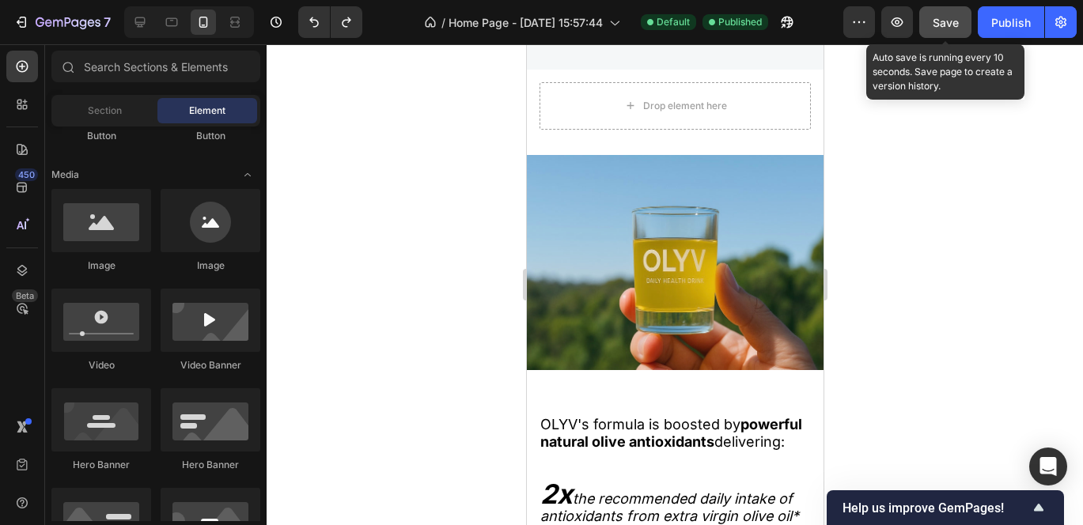
click at [958, 25] on span "Save" at bounding box center [945, 22] width 26 height 13
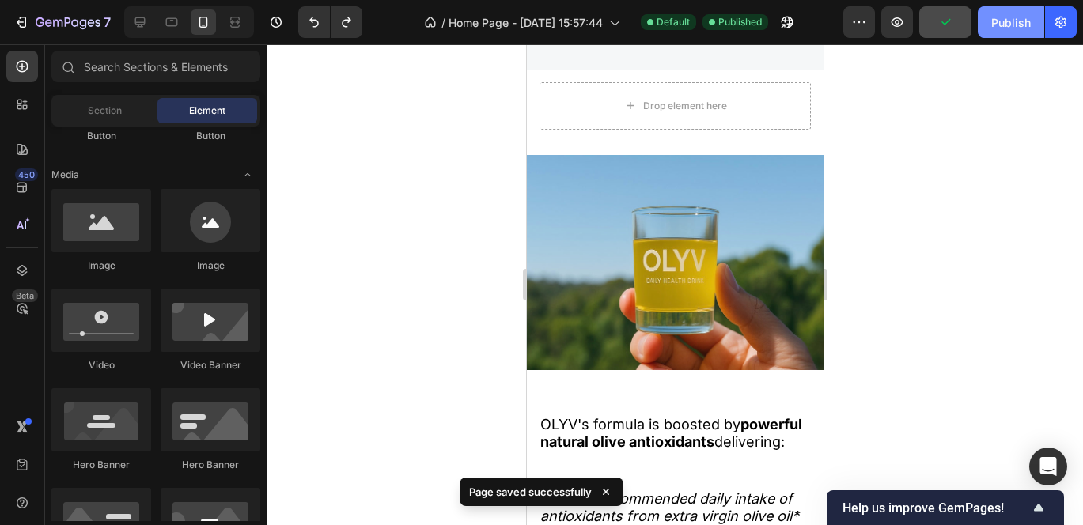
click at [998, 21] on div "Publish" at bounding box center [1011, 22] width 40 height 17
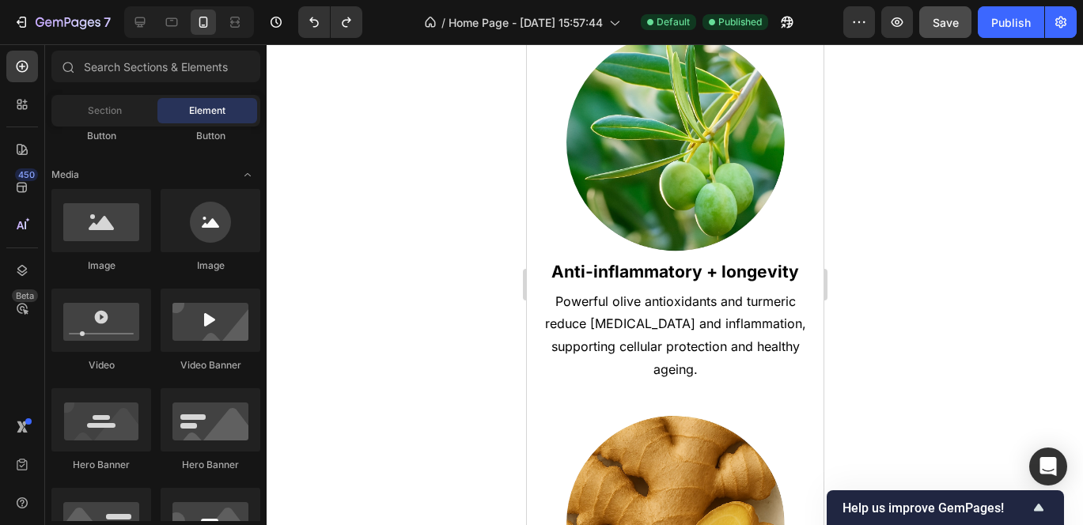
scroll to position [0, 0]
